Goal: Task Accomplishment & Management: Manage account settings

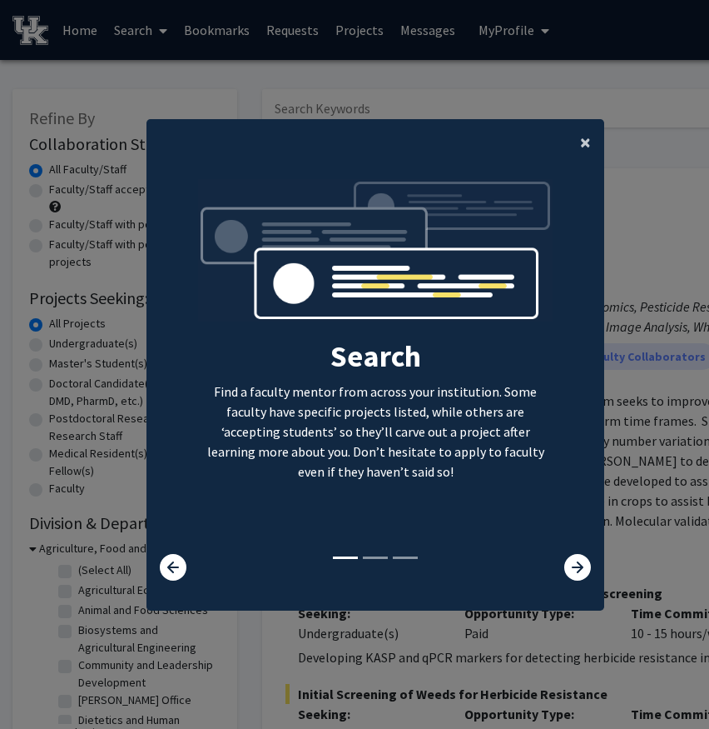
click at [580, 146] on span "×" at bounding box center [585, 142] width 11 height 26
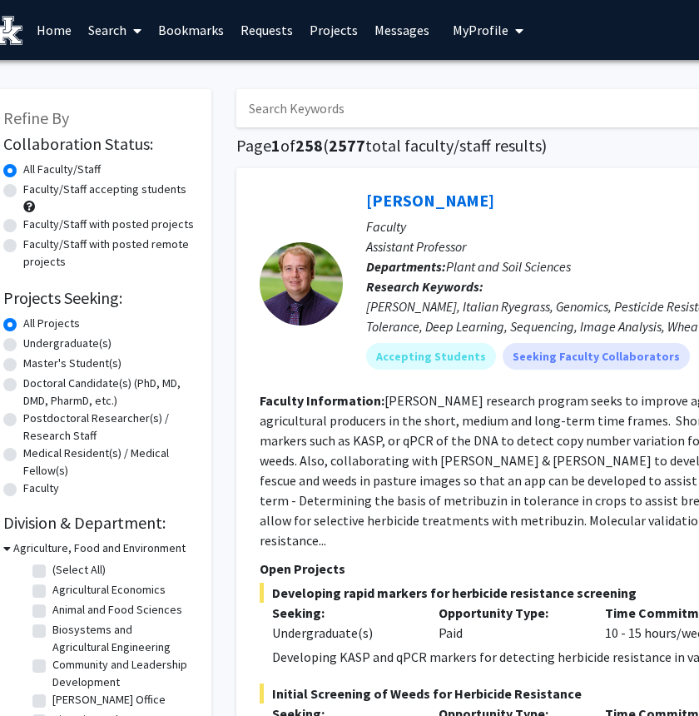
scroll to position [0, 27]
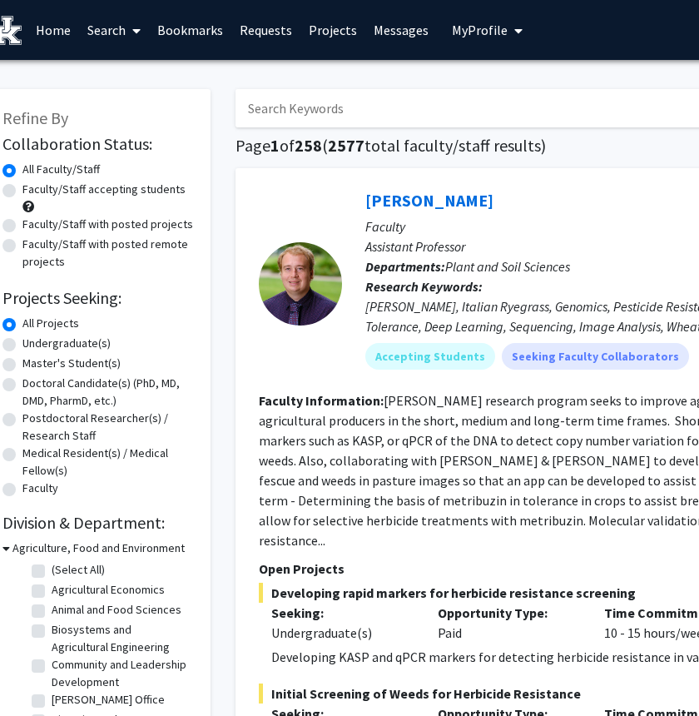
click at [22, 341] on label "Undergraduate(s)" at bounding box center [66, 343] width 88 height 17
click at [22, 341] on input "Undergraduate(s)" at bounding box center [27, 340] width 11 height 11
radio input "true"
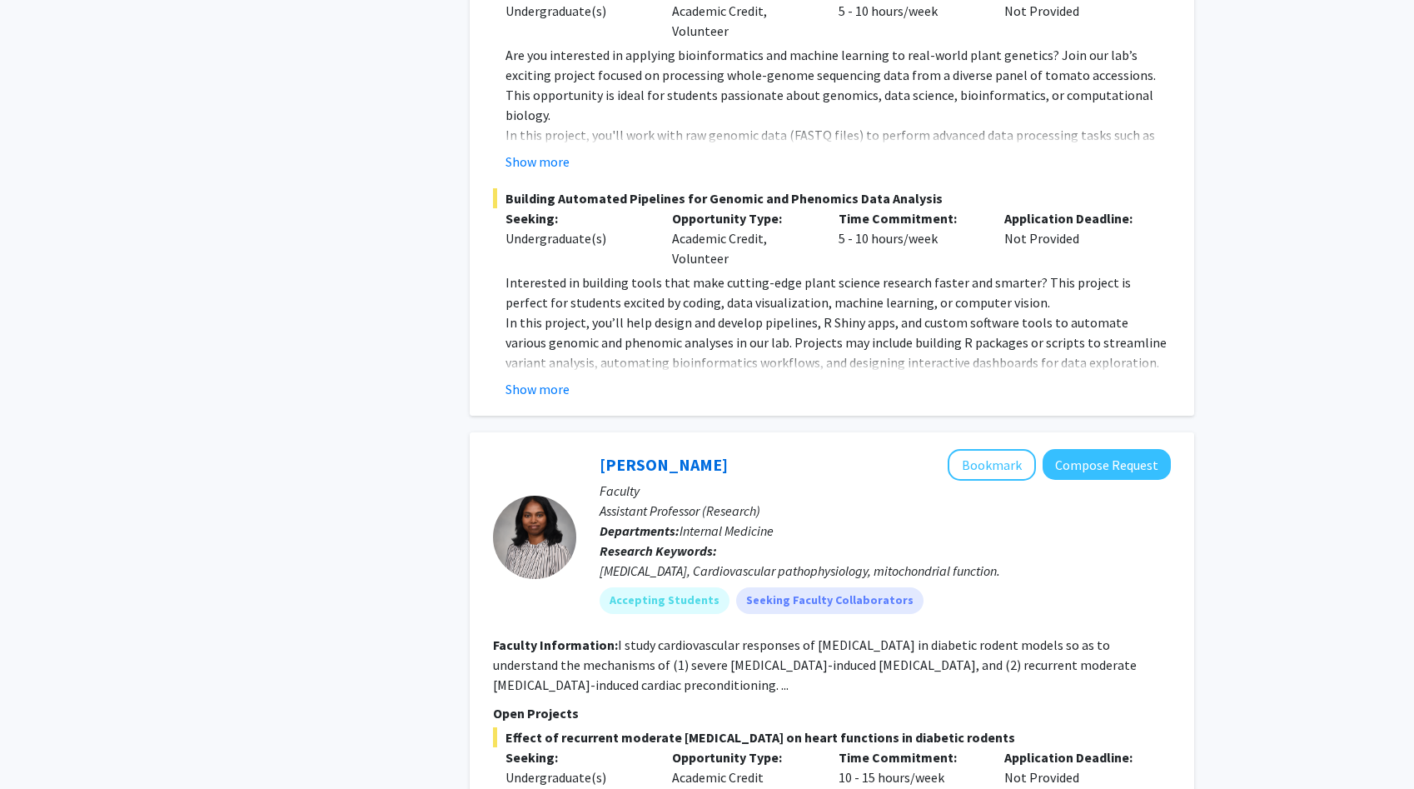
scroll to position [8335, 0]
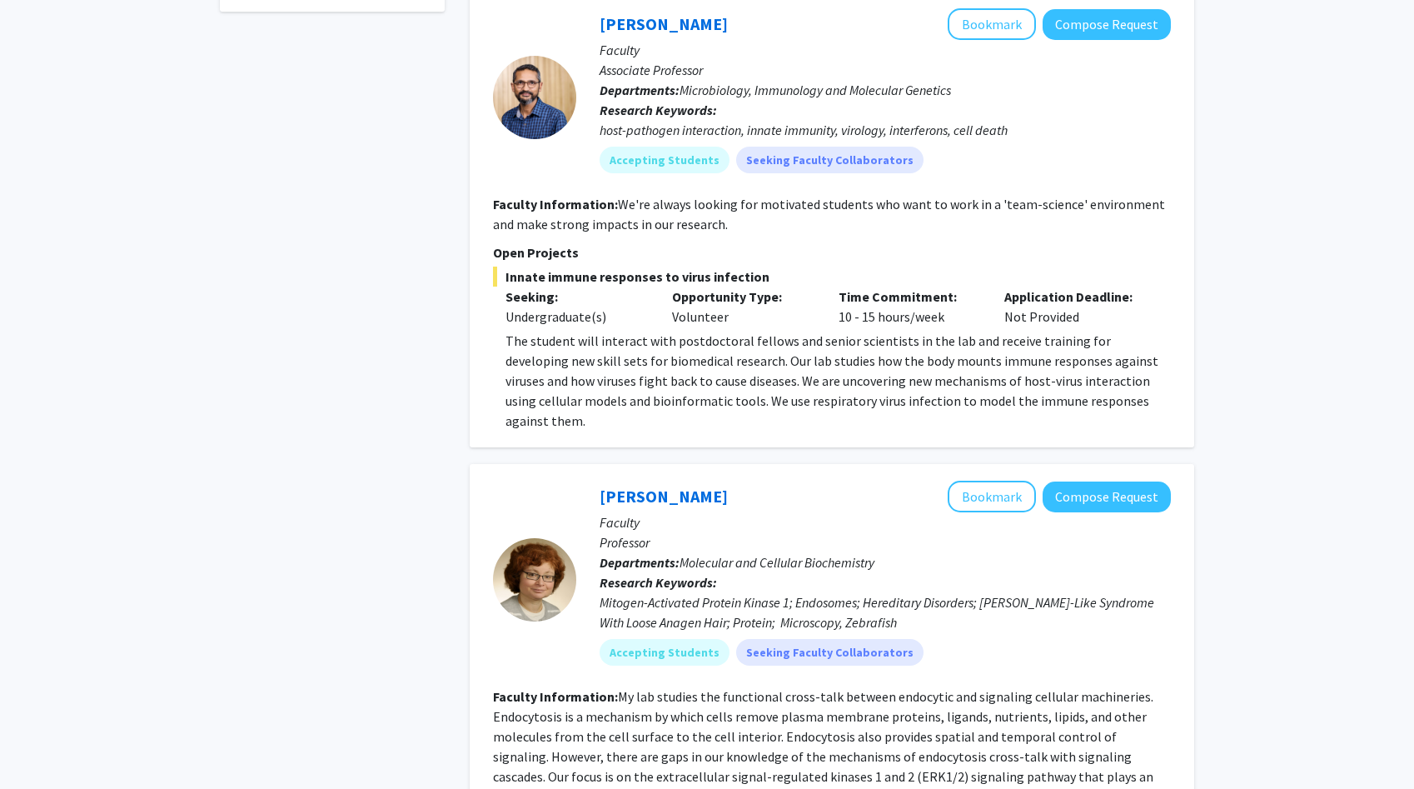
scroll to position [721, 0]
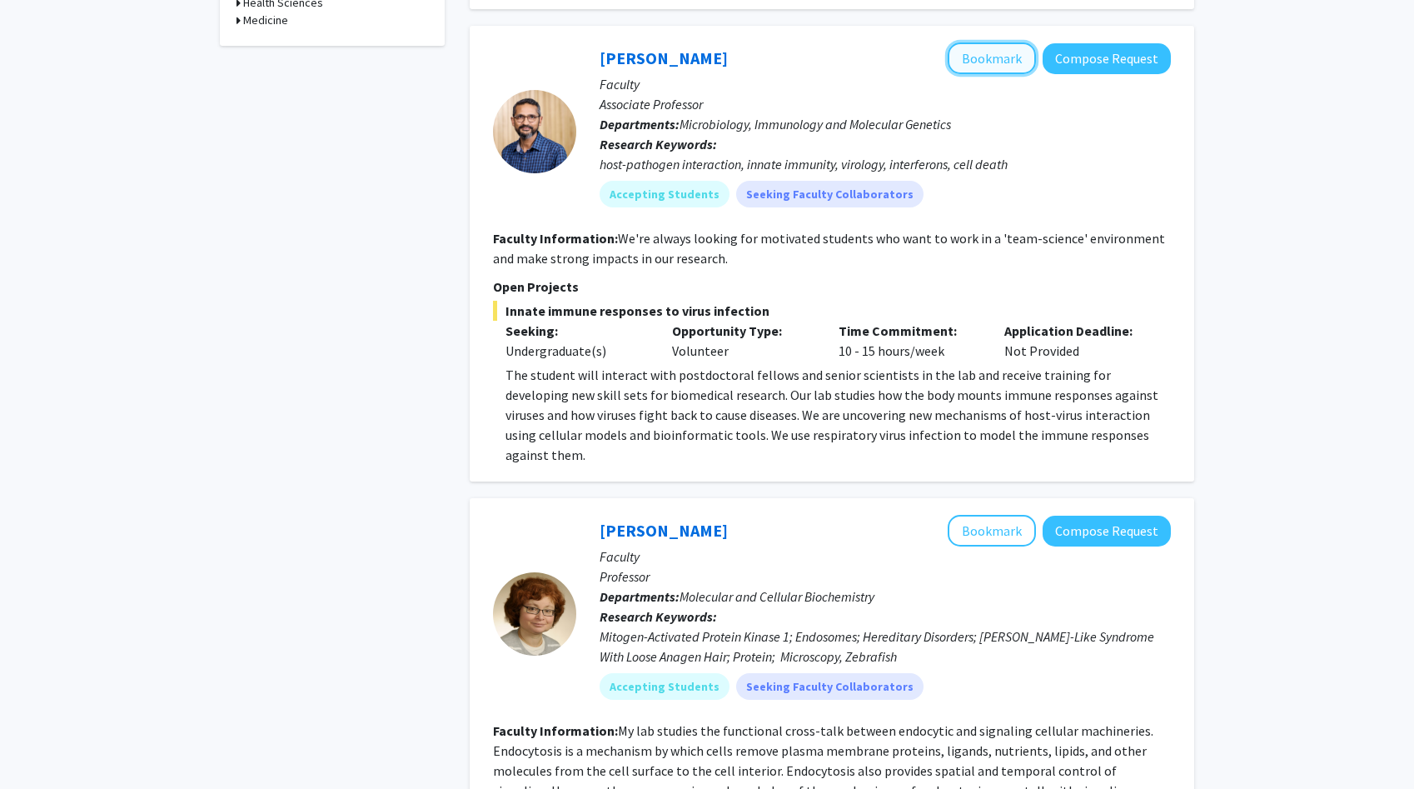
click at [709, 52] on button "Bookmark" at bounding box center [992, 58] width 88 height 32
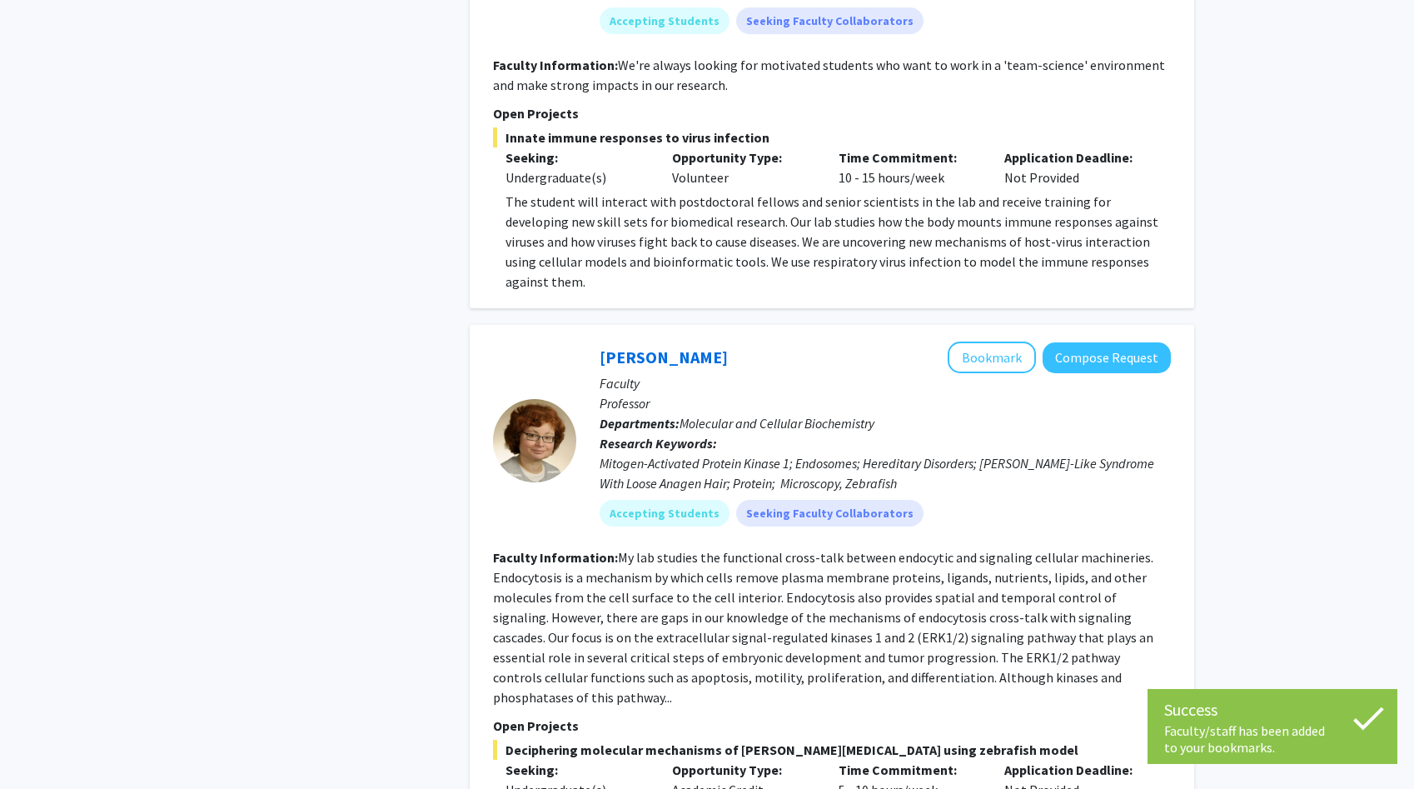
scroll to position [1036, 0]
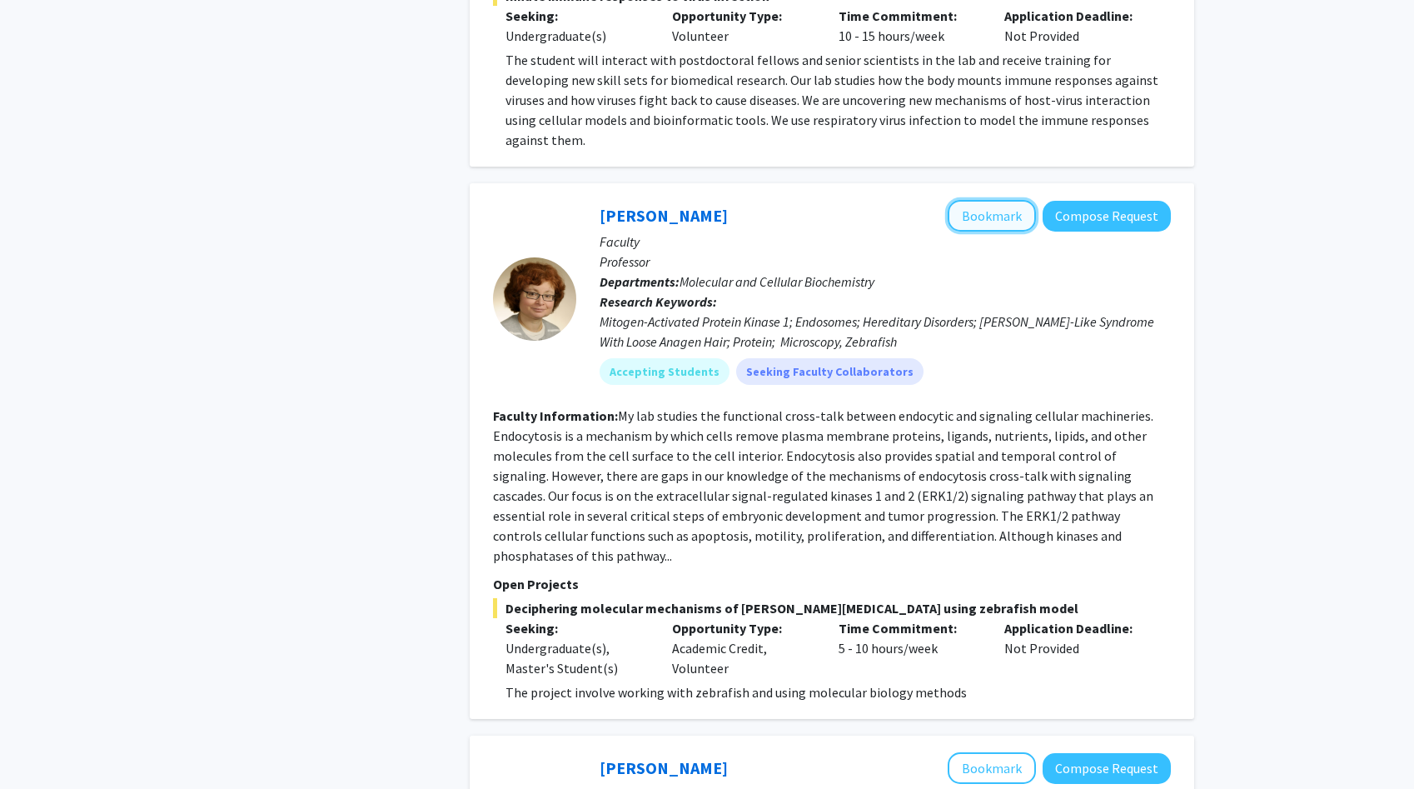
click at [709, 200] on button "Bookmark" at bounding box center [992, 216] width 88 height 32
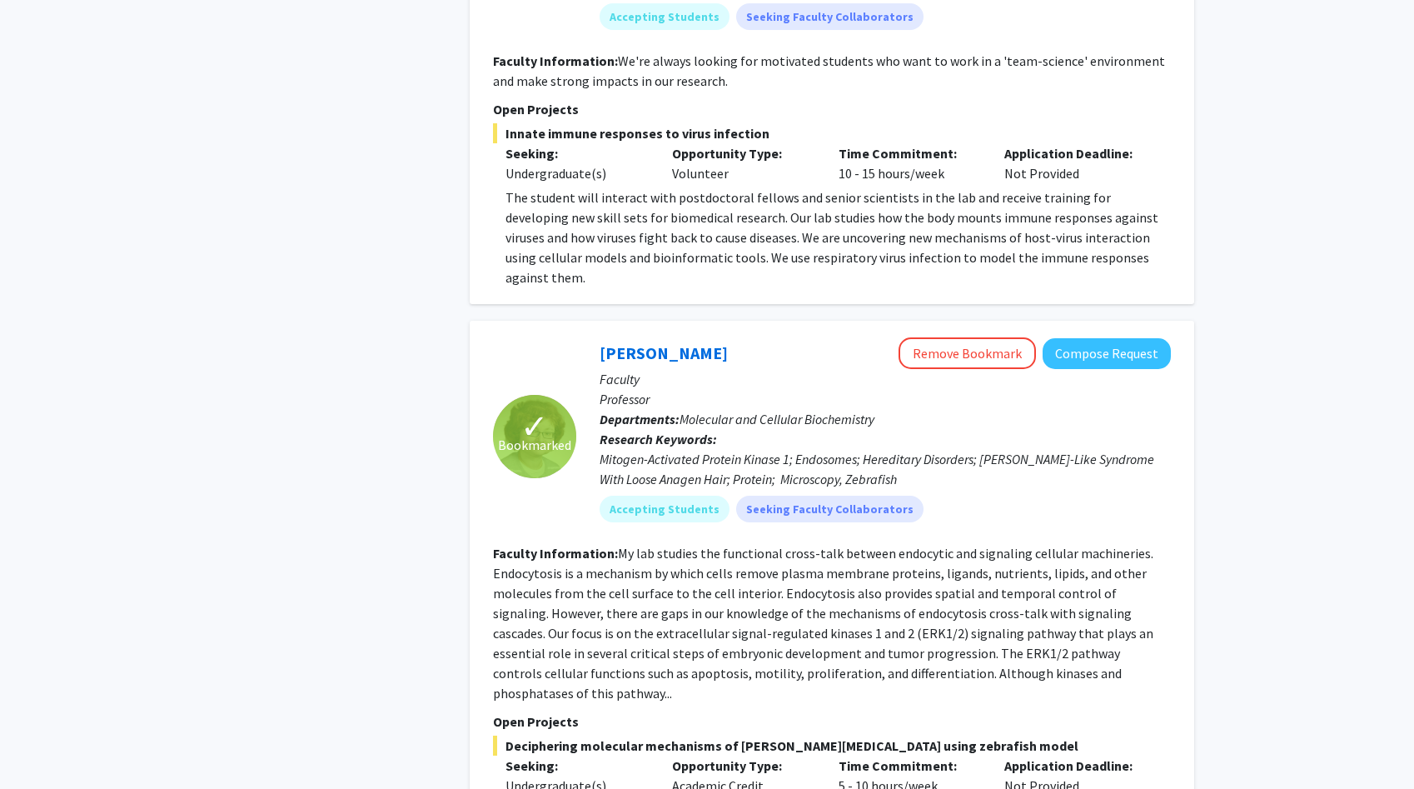
scroll to position [0, 0]
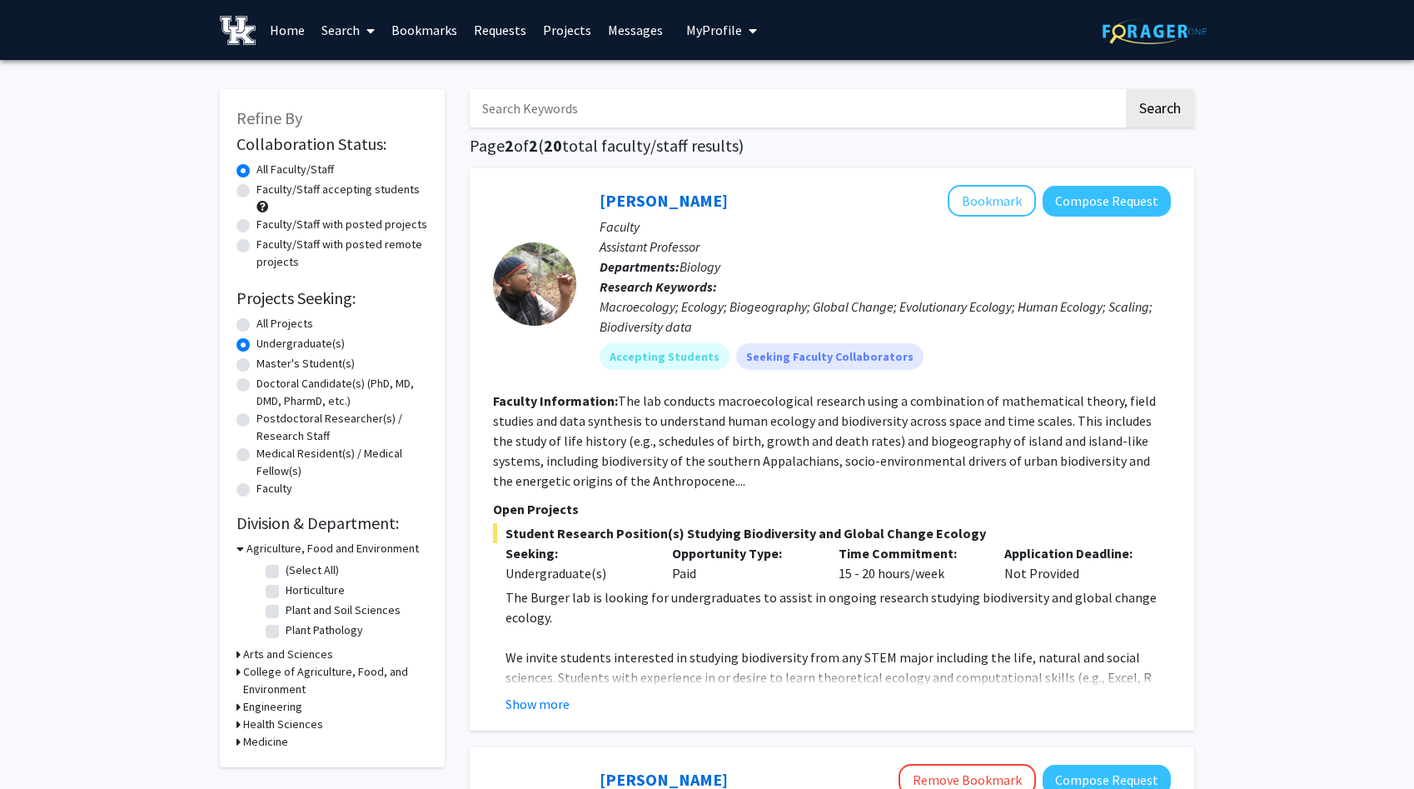
click at [700, 32] on span "My Profile" at bounding box center [714, 30] width 56 height 17
click at [709, 98] on span "View Profile" at bounding box center [789, 96] width 101 height 18
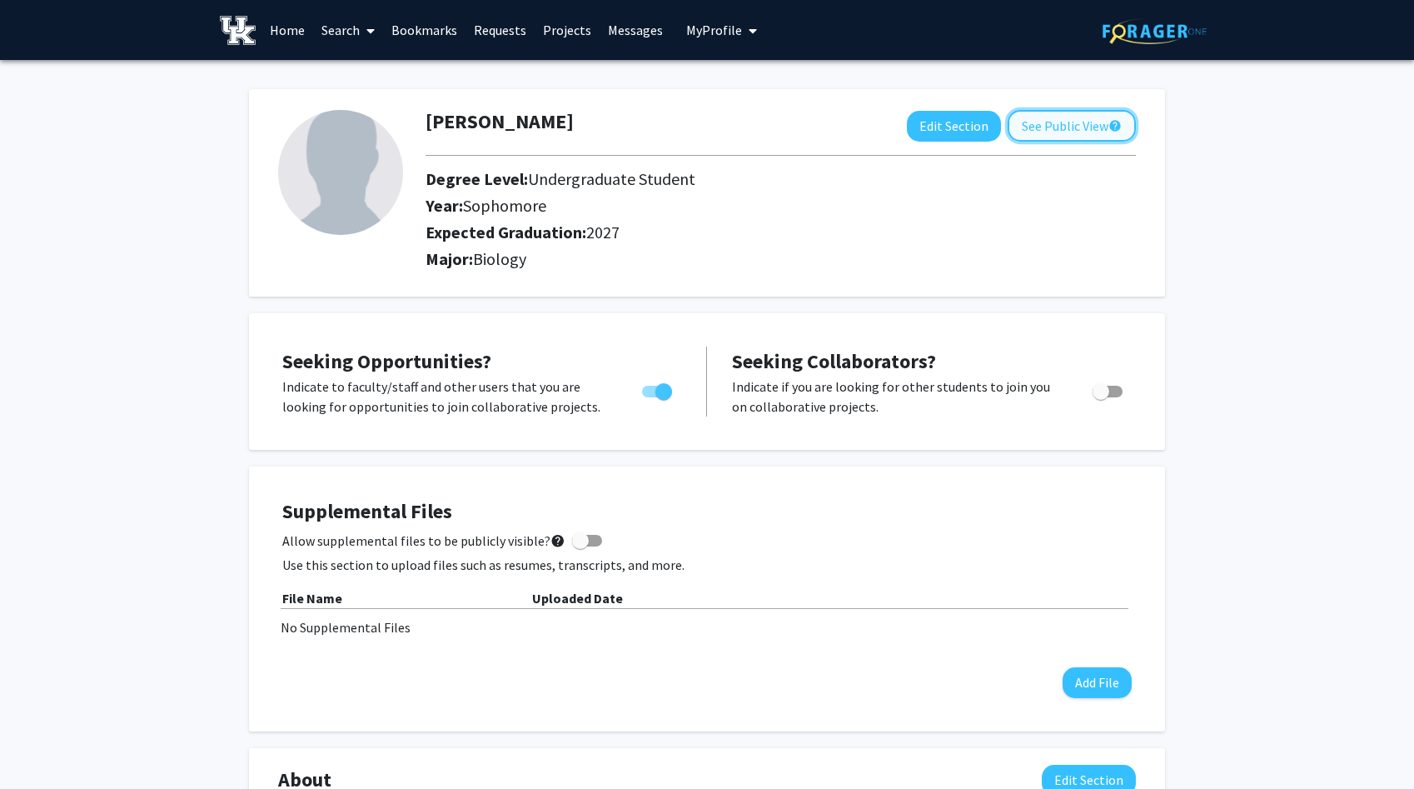
click at [709, 131] on button "See Public View help" at bounding box center [1072, 126] width 128 height 32
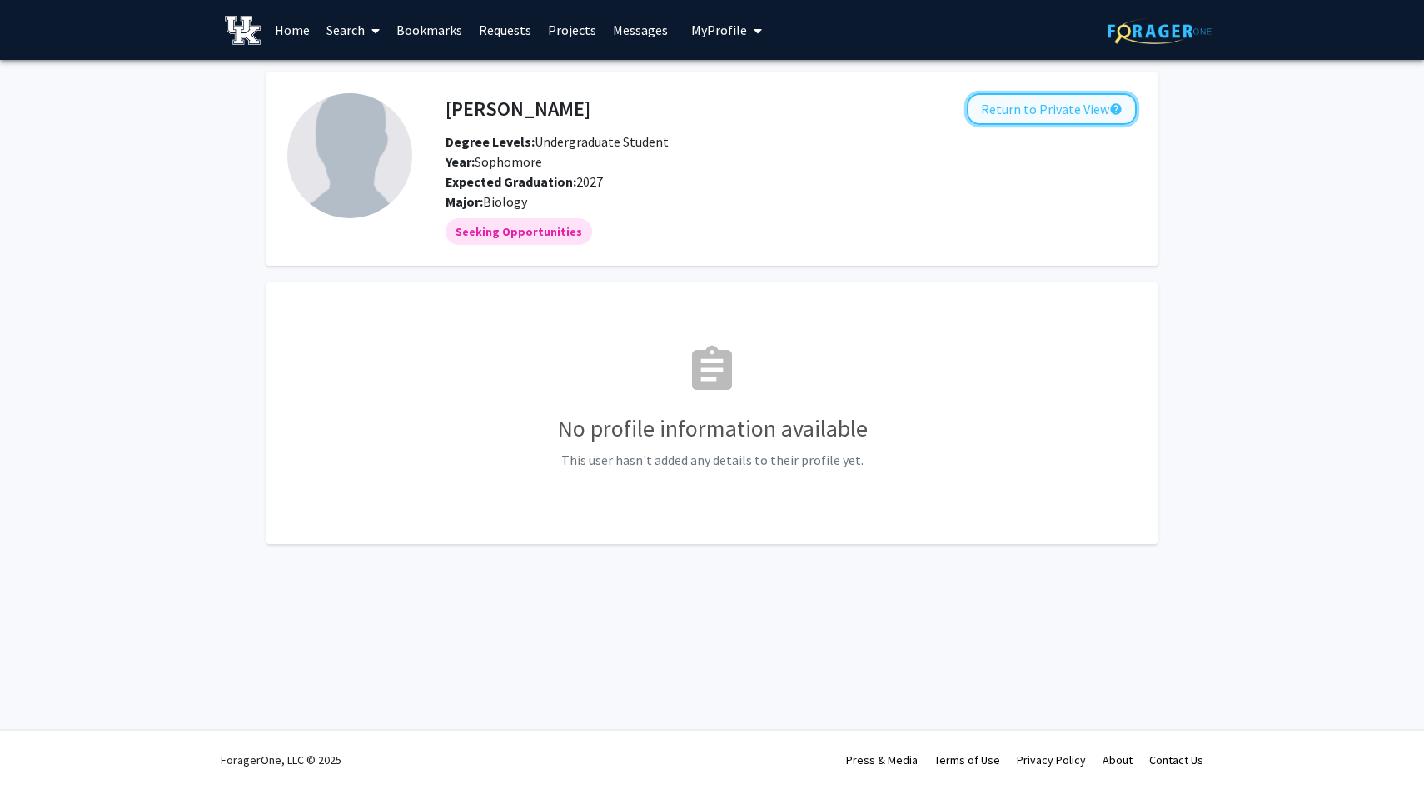
click at [709, 101] on button "Return to Private View help" at bounding box center [1052, 109] width 170 height 32
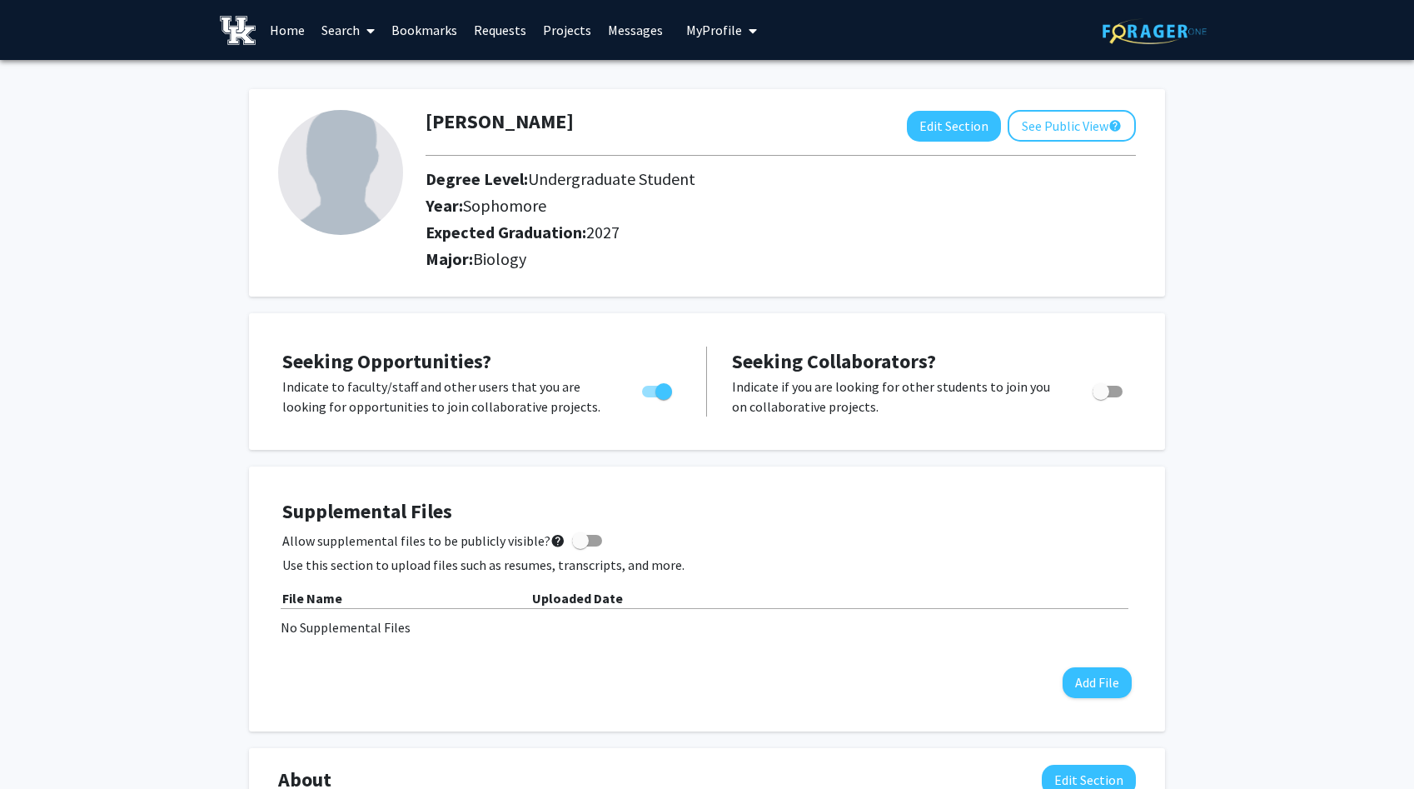
click at [488, 263] on span "Biology" at bounding box center [499, 258] width 53 height 21
click at [455, 253] on h2 "Major: Biology" at bounding box center [781, 259] width 710 height 20
click at [709, 124] on button "Edit Section" at bounding box center [954, 126] width 94 height 31
select select "sophomore"
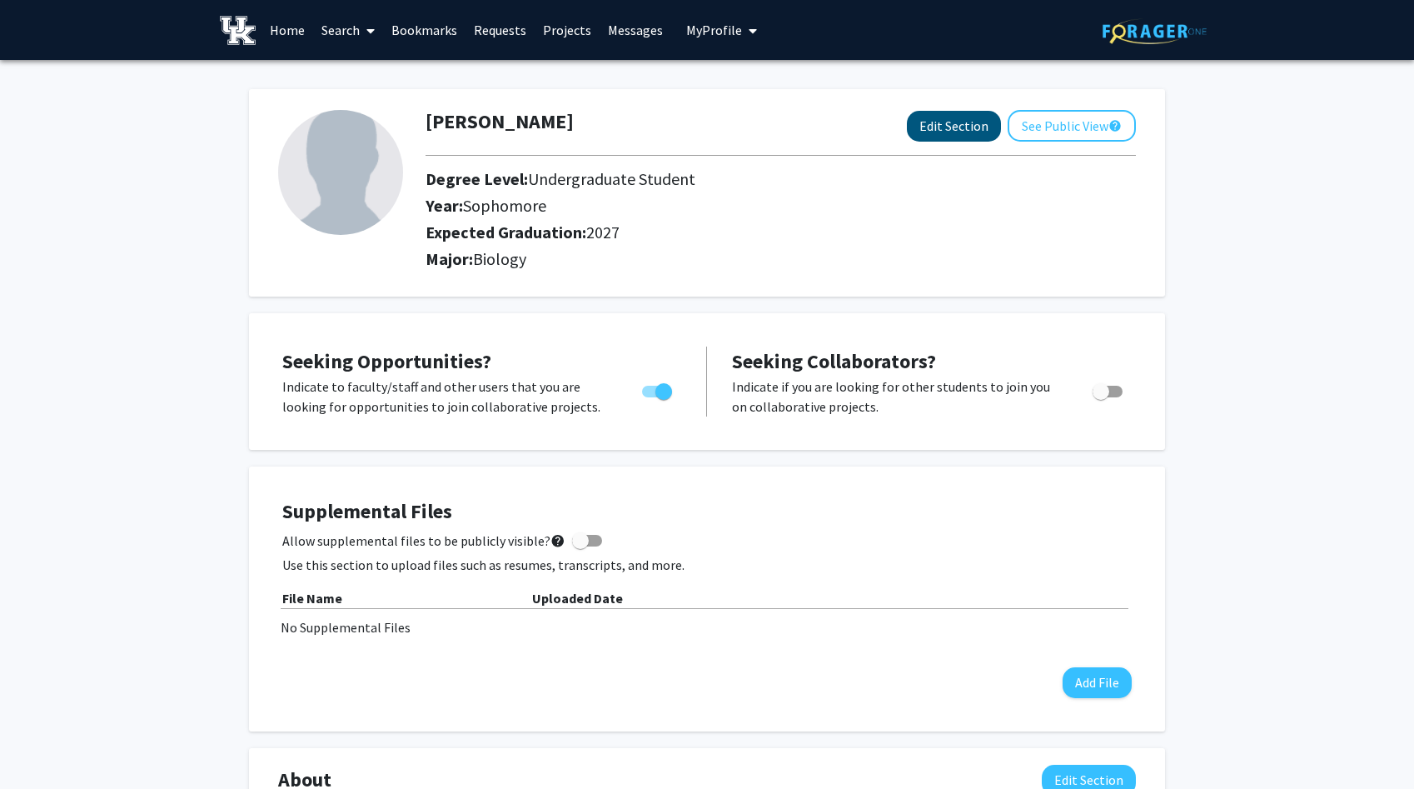
select select "2027"
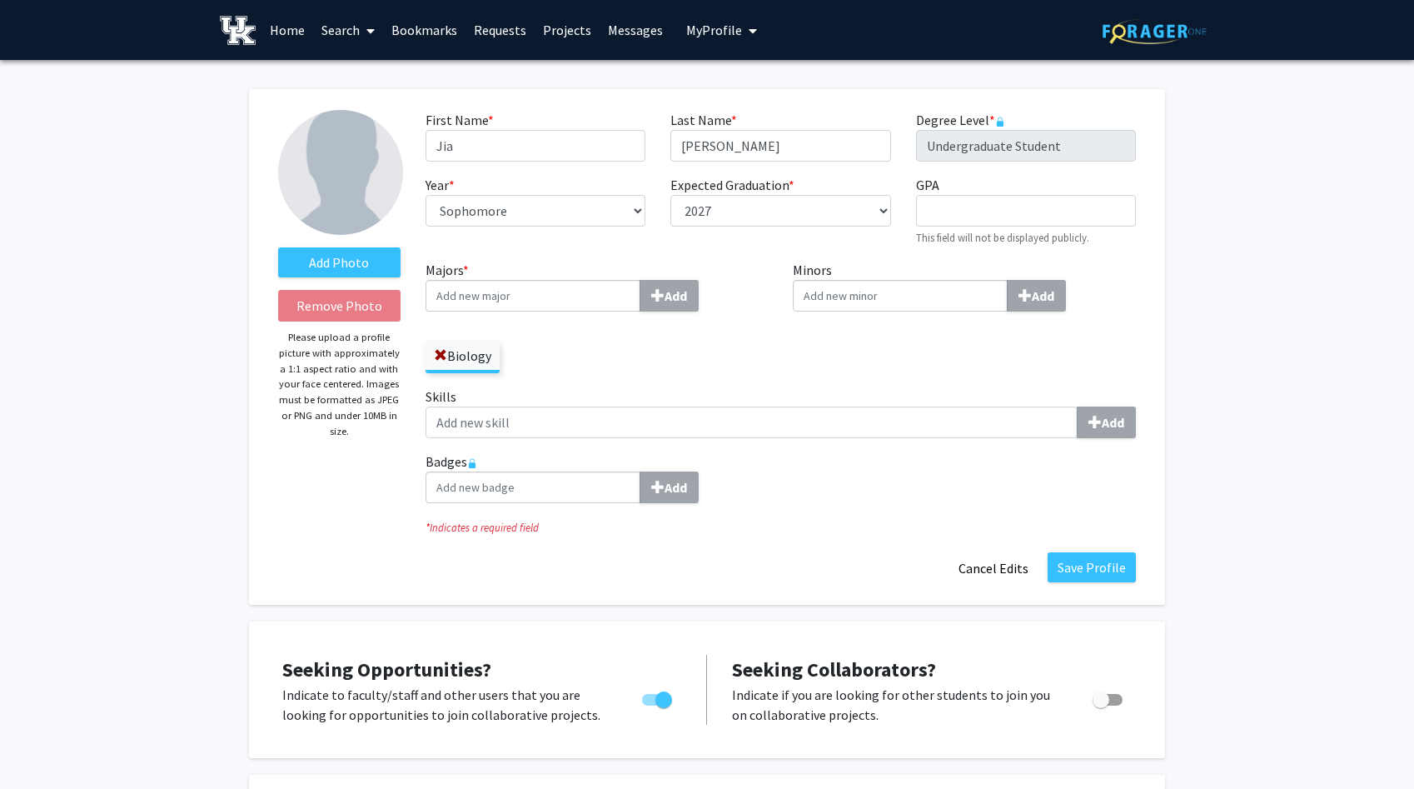
click at [491, 292] on input "Majors * Add" at bounding box center [533, 296] width 215 height 32
type input "neu"
click at [455, 332] on span "Neu" at bounding box center [446, 326] width 22 height 17
click at [455, 311] on input "neu" at bounding box center [533, 296] width 215 height 32
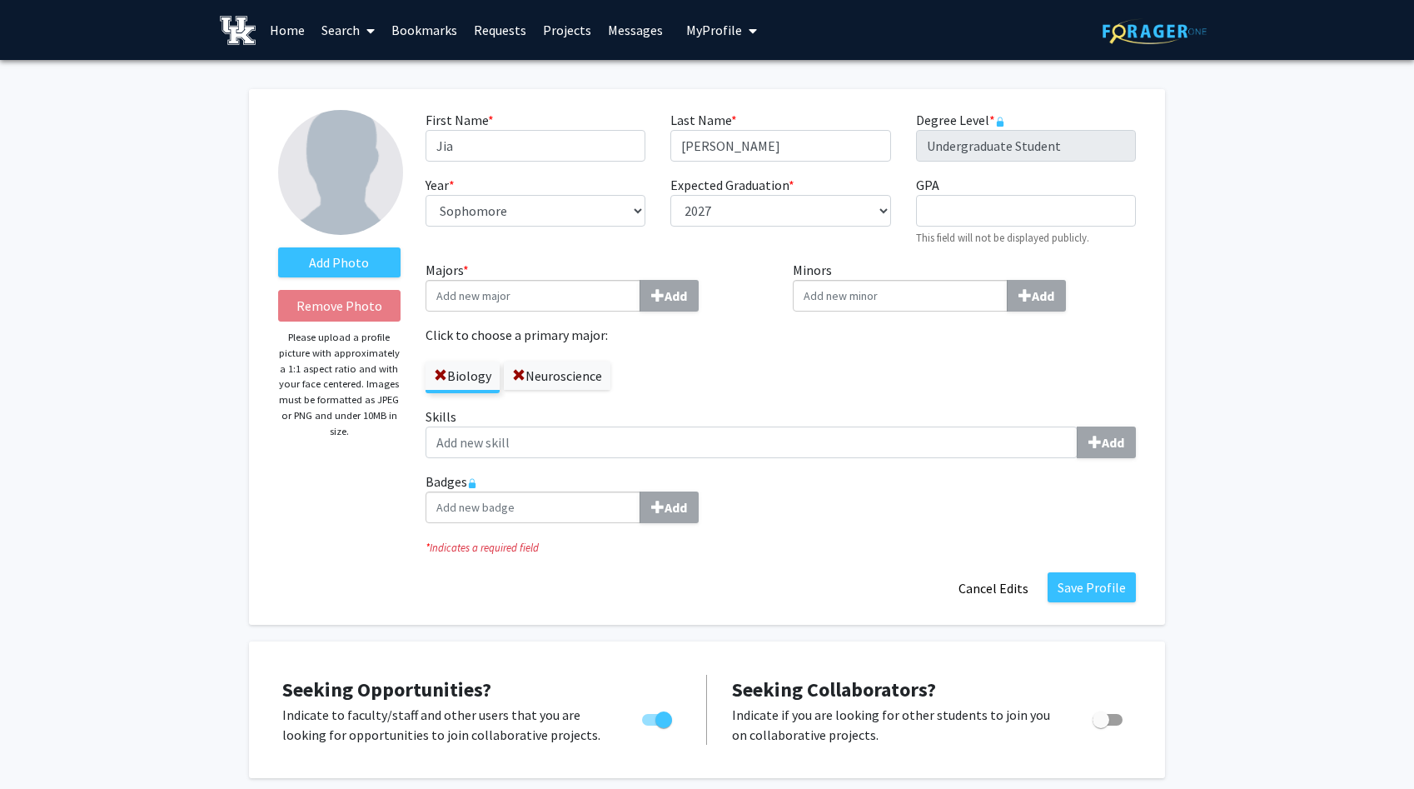
click at [709, 296] on input "Minors Add" at bounding box center [900, 296] width 215 height 32
type input "psy"
click at [709, 338] on div "Psy chology" at bounding box center [900, 326] width 202 height 28
click at [709, 311] on input "psy" at bounding box center [900, 296] width 215 height 32
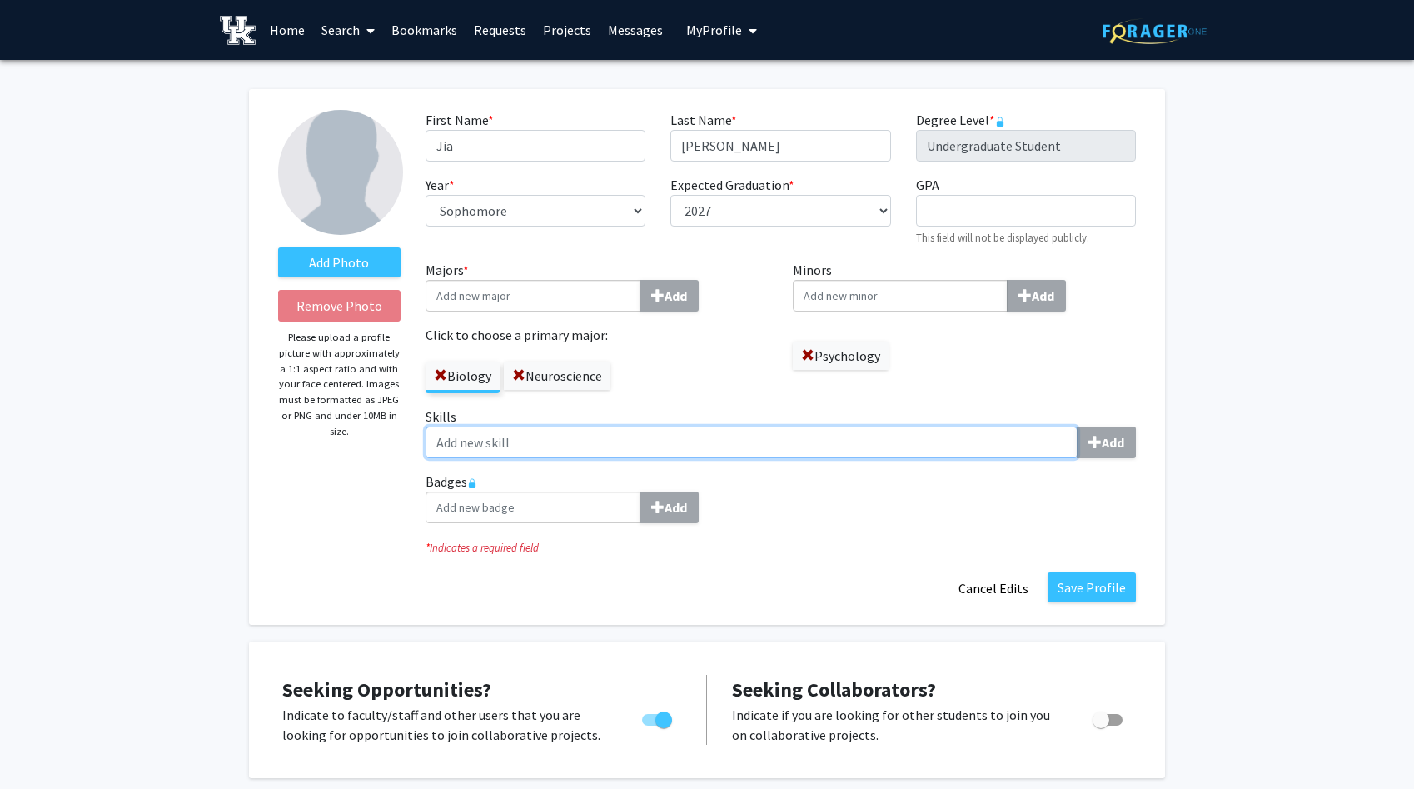
click at [585, 428] on input "Skills Add" at bounding box center [752, 442] width 652 height 32
type input "h"
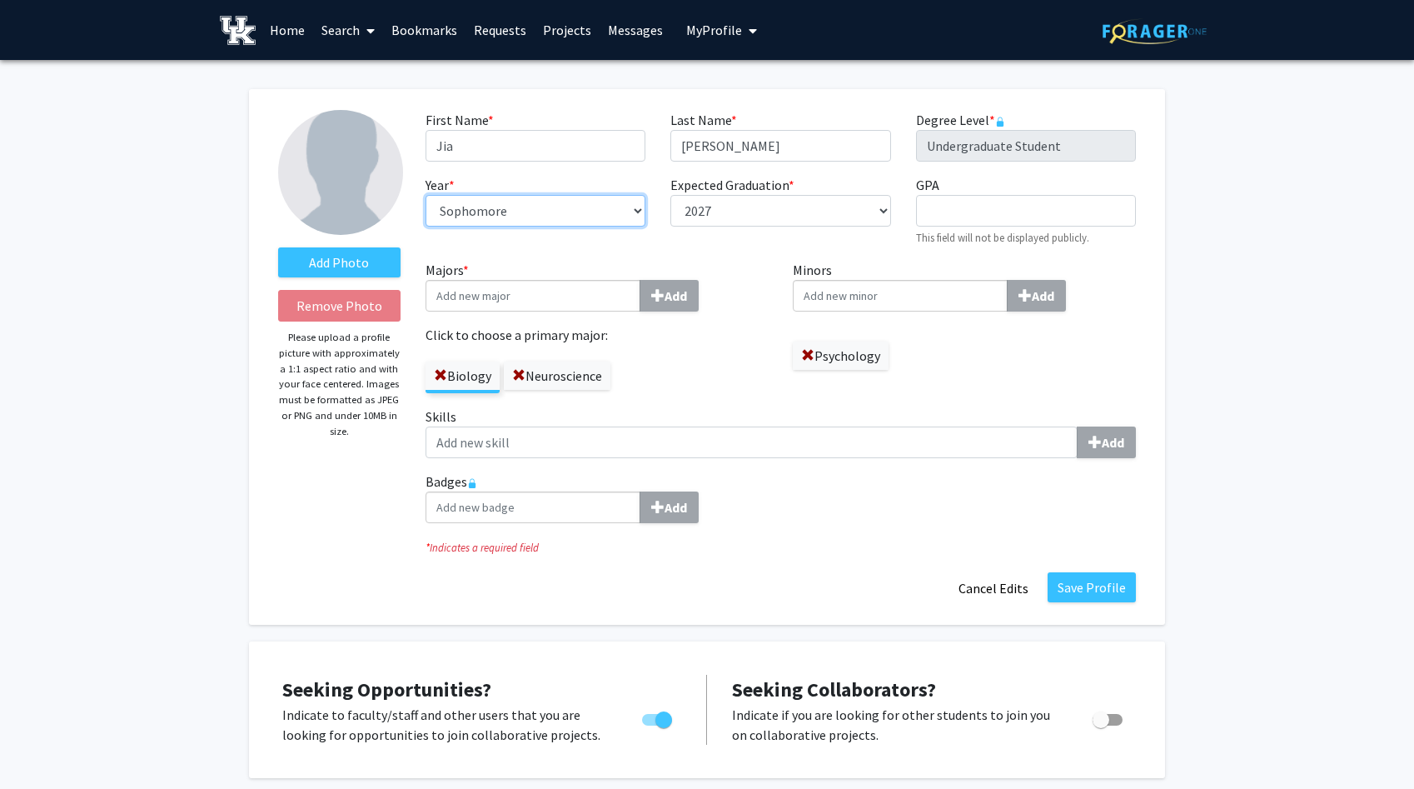
click at [630, 208] on select "--- First-year Sophomore Junior Senior Postbaccalaureate Certificate" at bounding box center [536, 211] width 220 height 32
select select "junior"
click at [709, 216] on input "GPA required" at bounding box center [1026, 211] width 220 height 32
click at [709, 231] on div "Expected Graduation * required --- 2018 2019 2020 2021 2022 2023 2024 2025 2026…" at bounding box center [780, 211] width 245 height 72
click at [709, 585] on button "Save Profile" at bounding box center [1092, 587] width 88 height 30
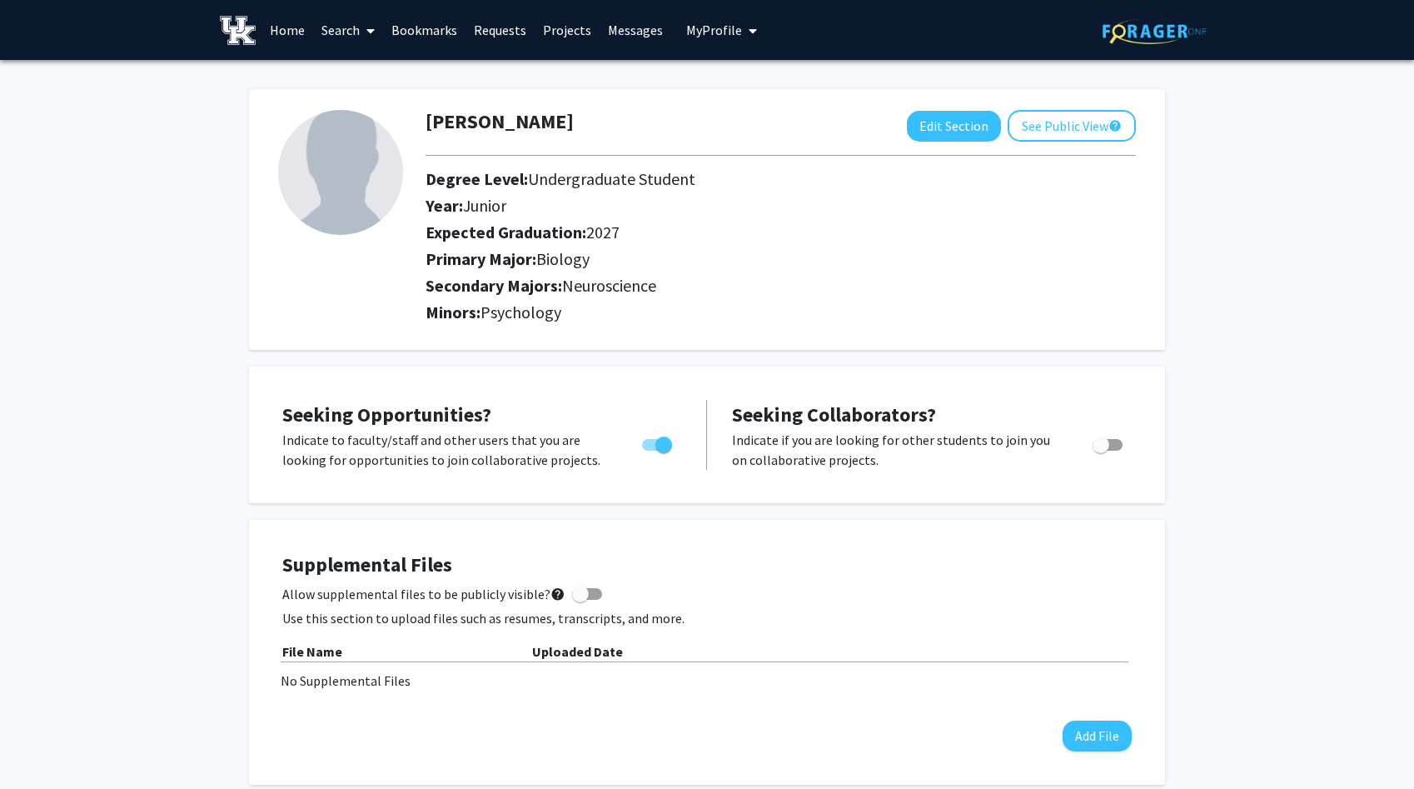
click at [363, 35] on span at bounding box center [367, 31] width 15 height 58
click at [355, 117] on span "Students" at bounding box center [364, 109] width 102 height 33
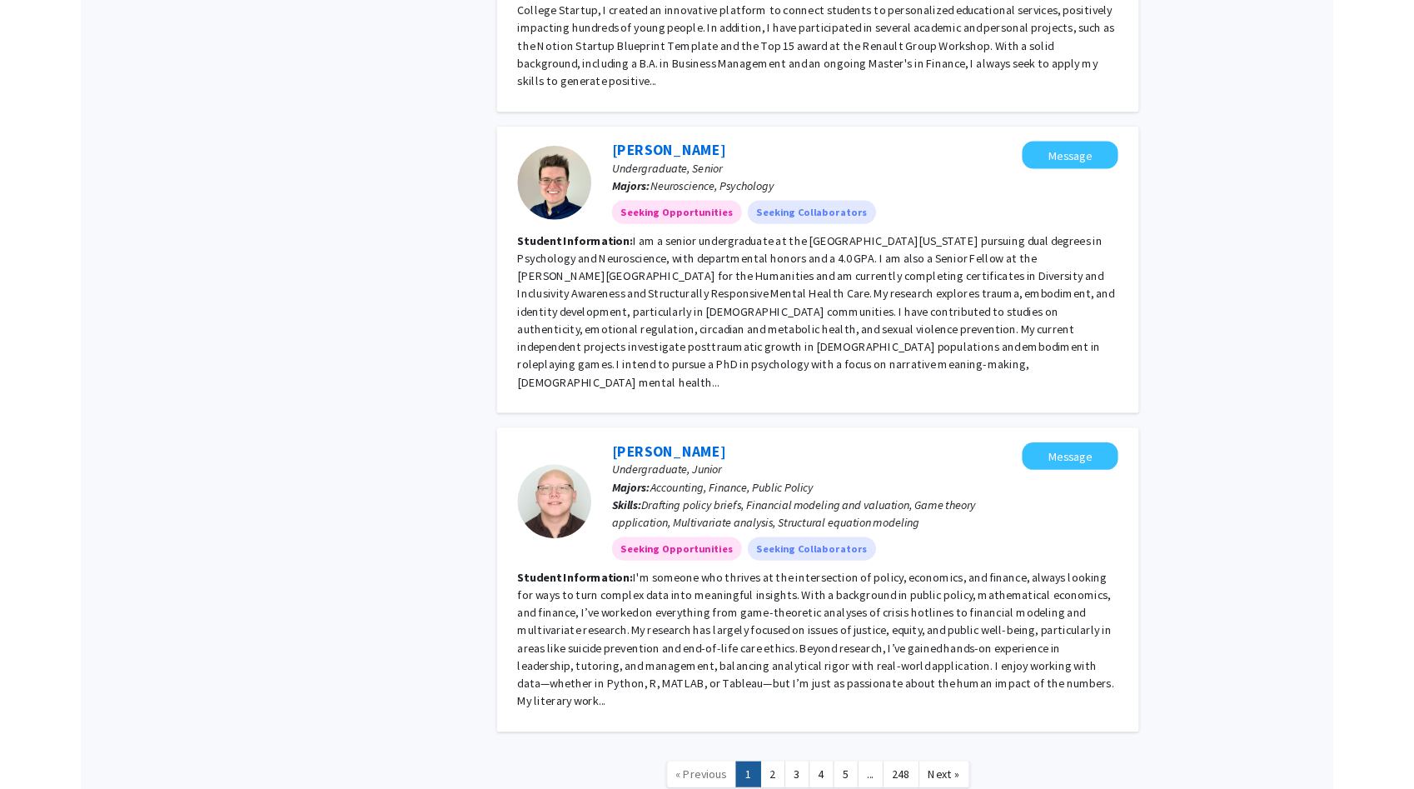
scroll to position [3644, 0]
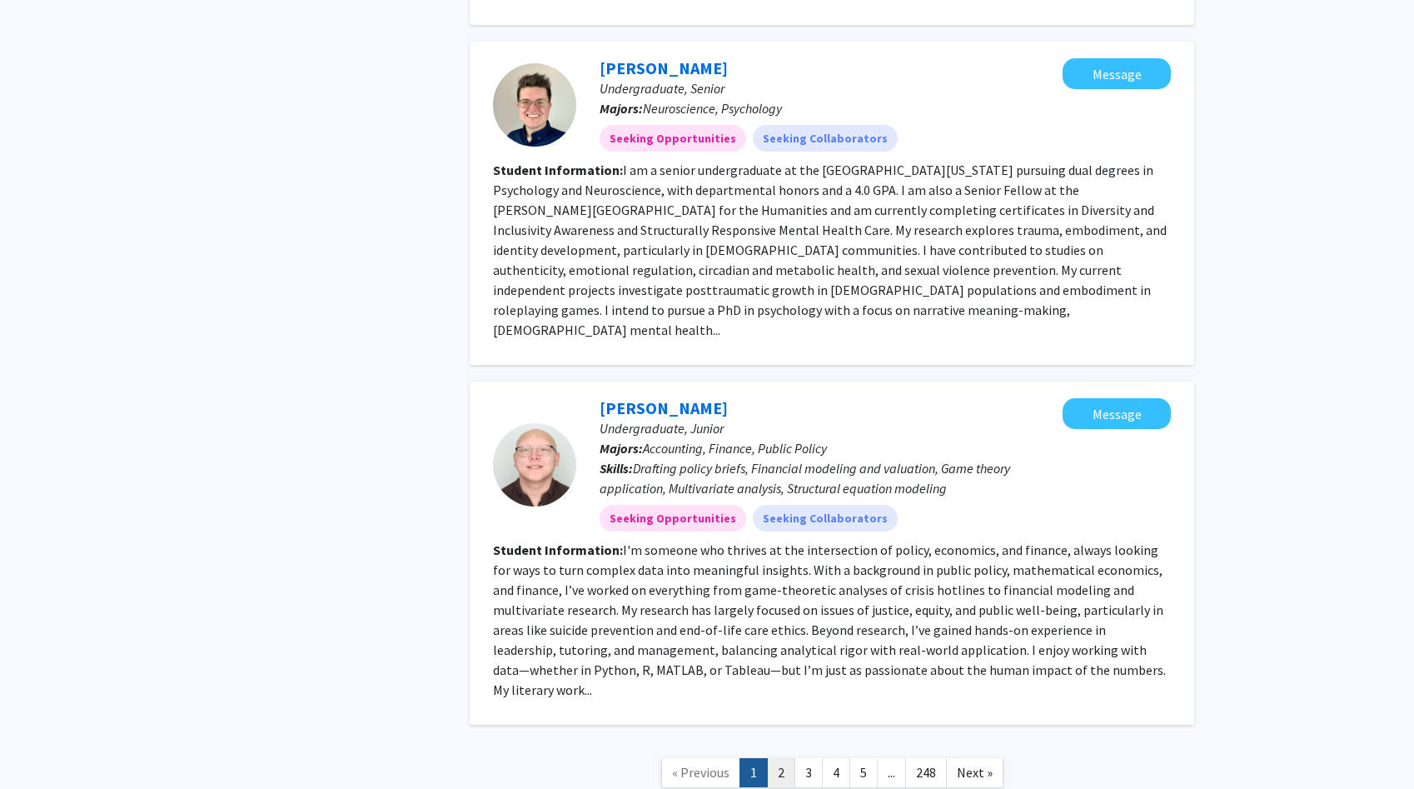
click at [709, 715] on link "2" at bounding box center [781, 772] width 28 height 29
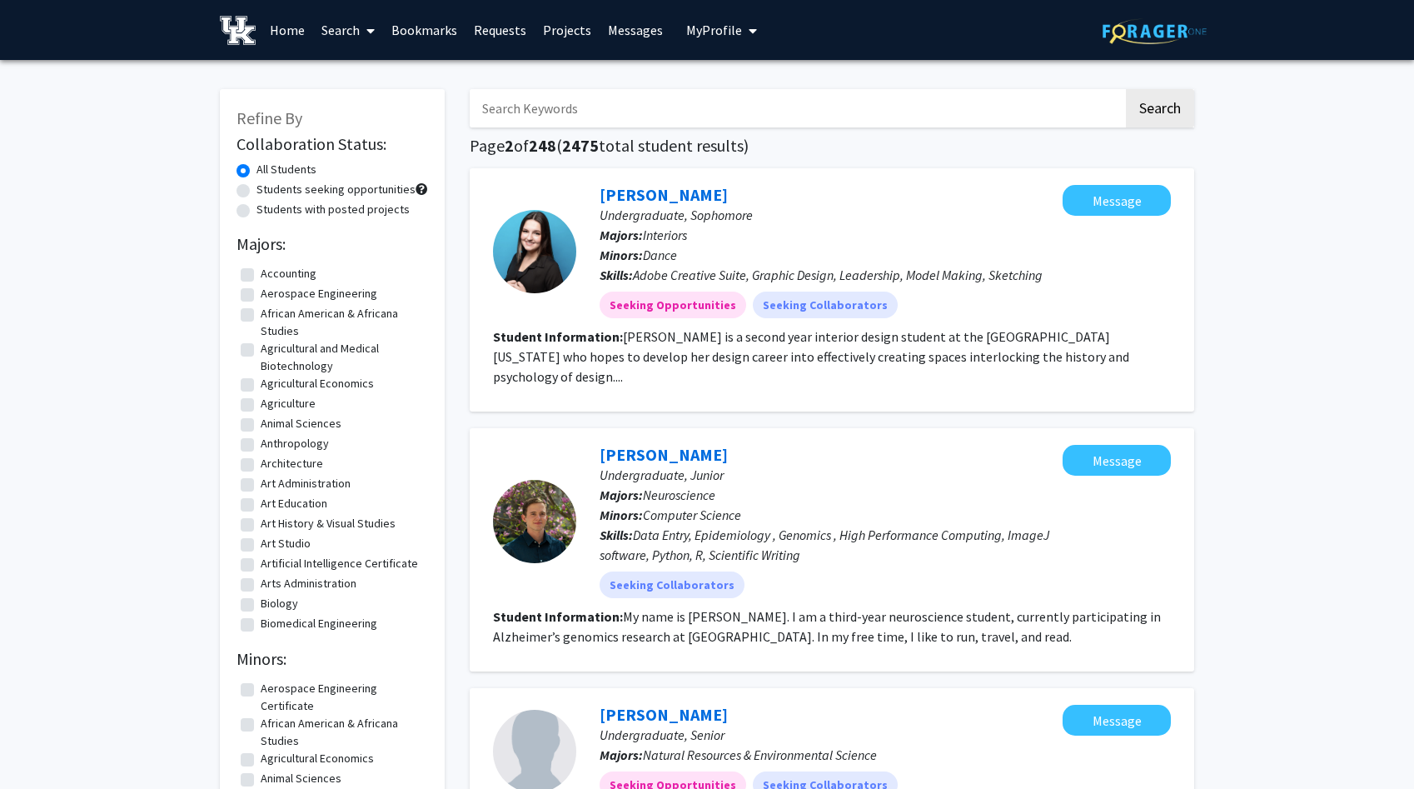
click at [281, 605] on label "Biology" at bounding box center [279, 603] width 37 height 17
click at [271, 605] on input "Biology" at bounding box center [266, 600] width 11 height 11
checkbox input "true"
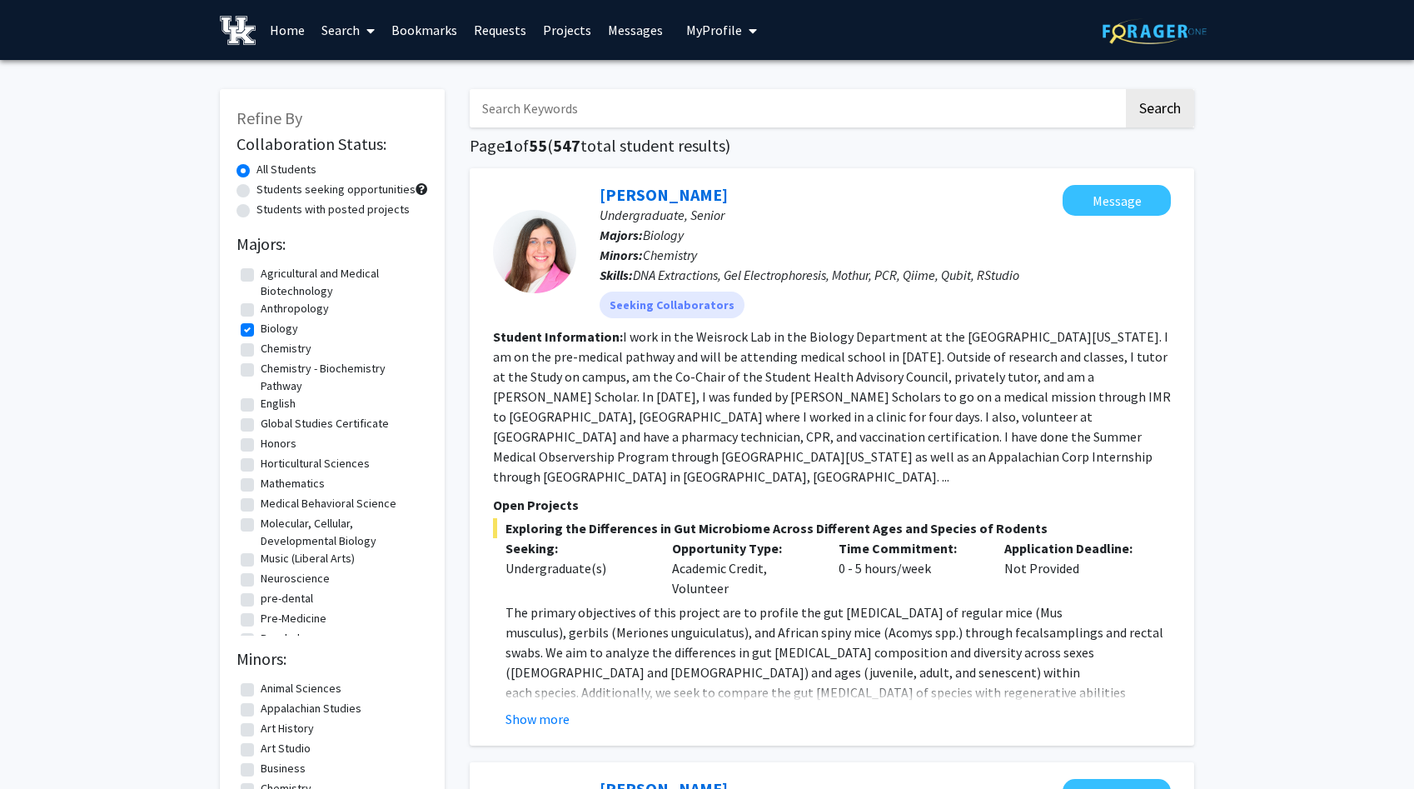
click at [248, 182] on div "Students seeking opportunities" at bounding box center [332, 191] width 192 height 20
click at [256, 187] on label "Students seeking opportunities" at bounding box center [335, 189] width 159 height 17
click at [256, 187] on input "Students seeking opportunities" at bounding box center [261, 186] width 11 height 11
radio input "true"
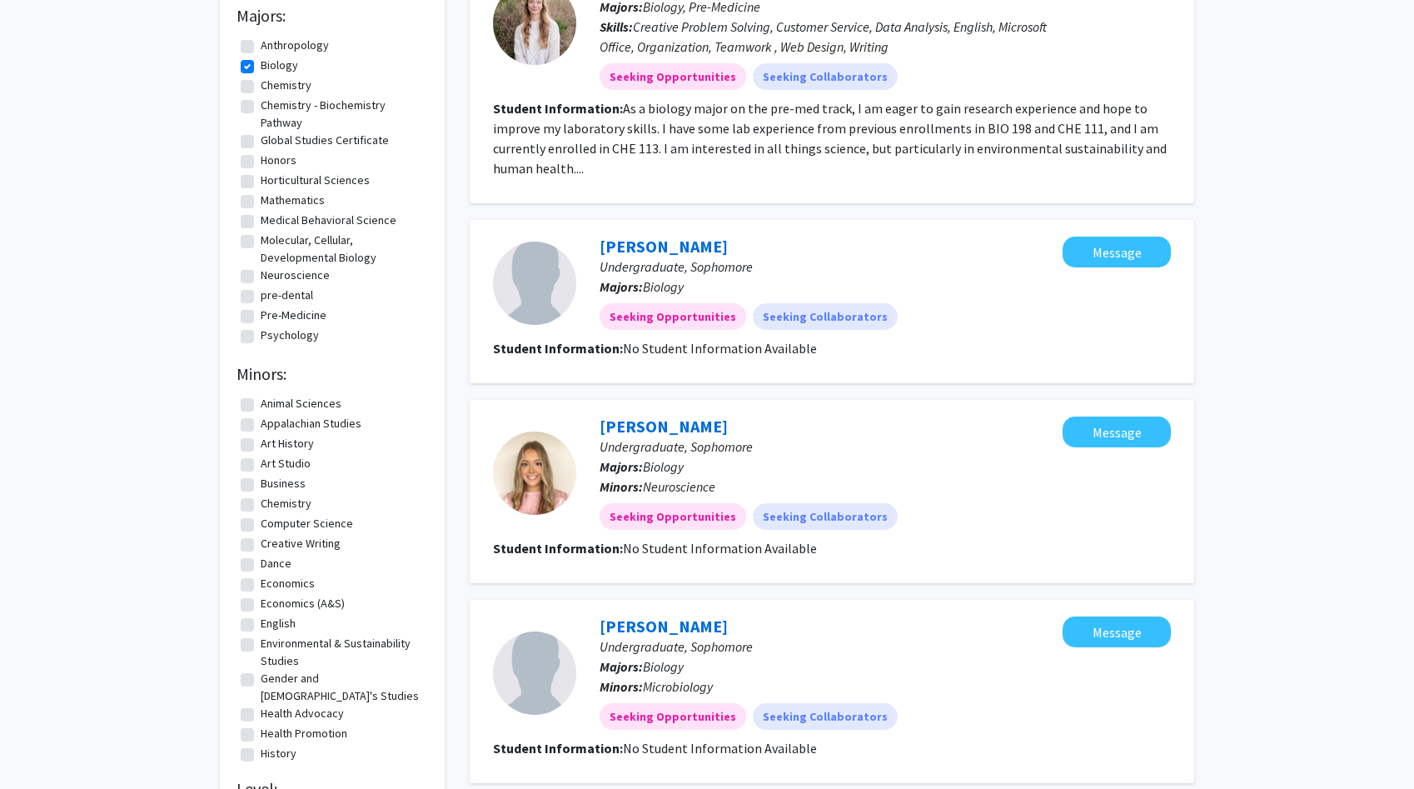
scroll to position [231, 0]
